Goal: Task Accomplishment & Management: Use online tool/utility

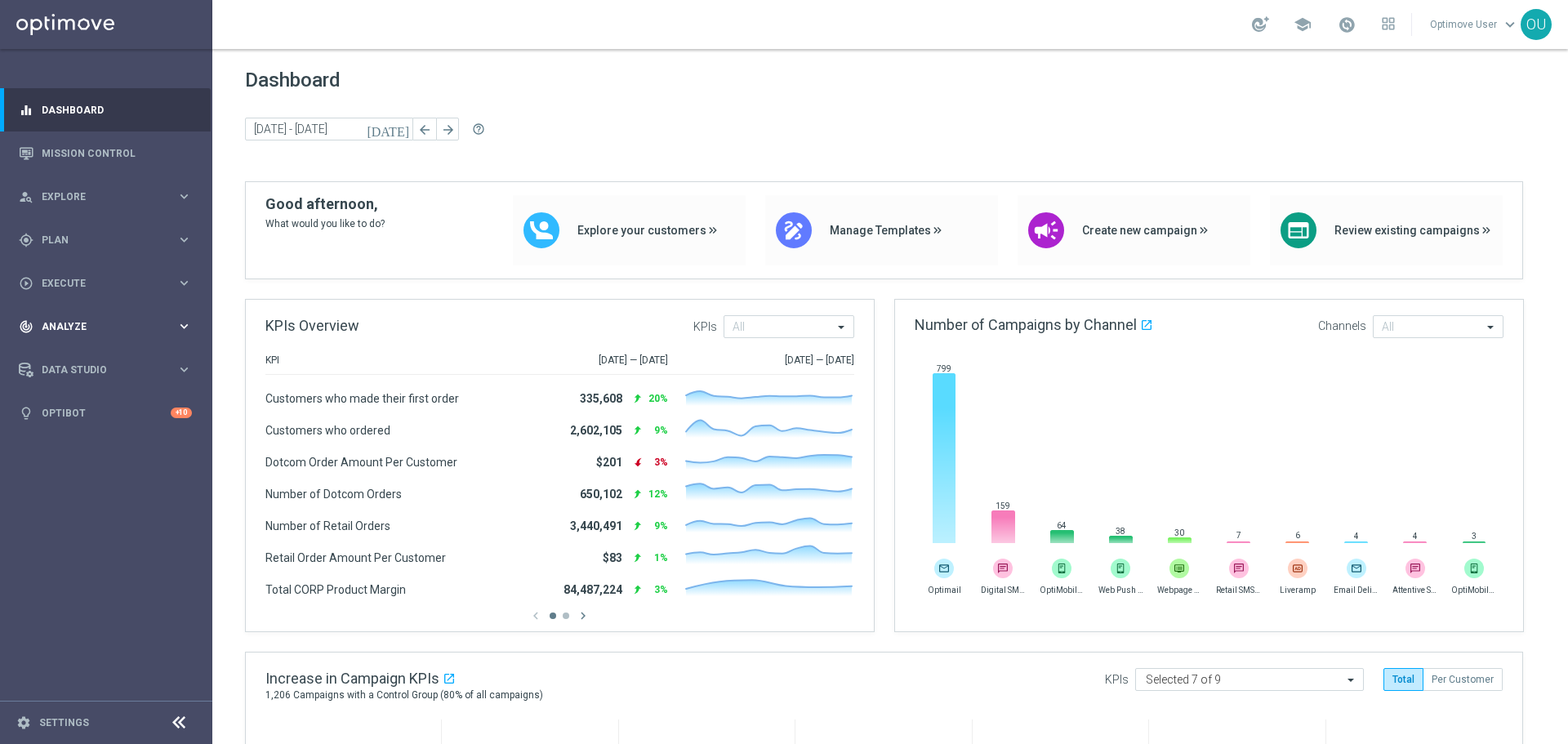
click at [141, 324] on span "Analyze" at bounding box center [108, 326] width 135 height 10
click at [85, 481] on span "BI Studio" at bounding box center [102, 482] width 117 height 10
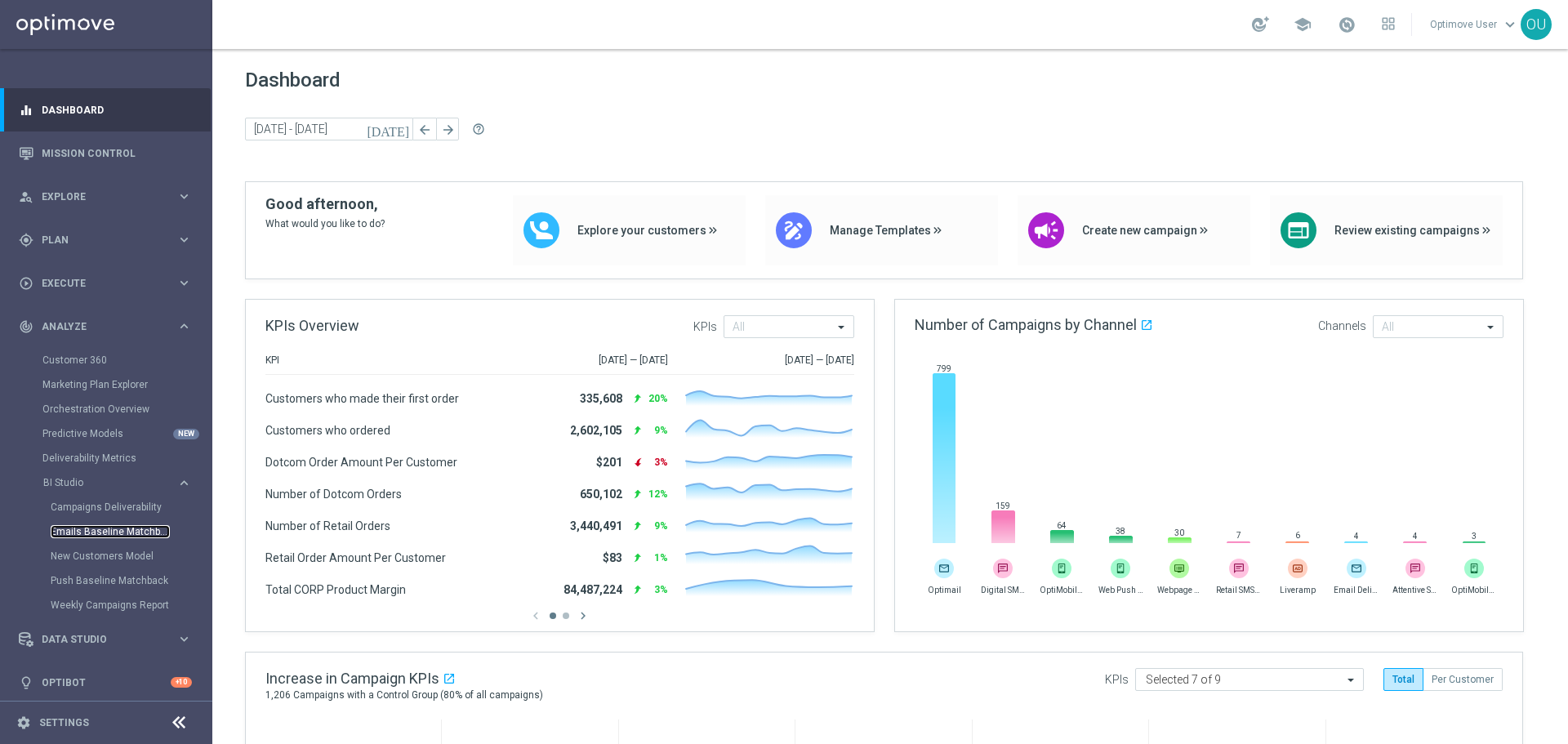
click at [122, 530] on link "Emails Baseline Matchback" at bounding box center [110, 532] width 119 height 13
